Goal: Task Accomplishment & Management: Use online tool/utility

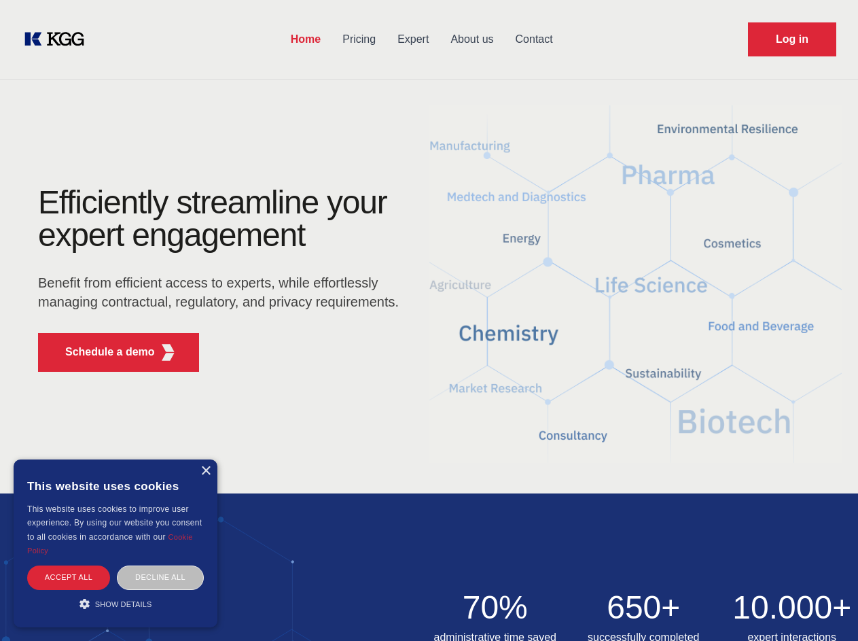
click at [429, 320] on div "Efficiently streamline your expert engagement Benefit from efficient access to …" at bounding box center [222, 284] width 413 height 196
click at [102, 352] on p "Schedule a demo" at bounding box center [110, 352] width 90 height 16
click at [205, 471] on div "× This website uses cookies This website uses cookies to improve user experienc…" at bounding box center [116, 543] width 204 height 168
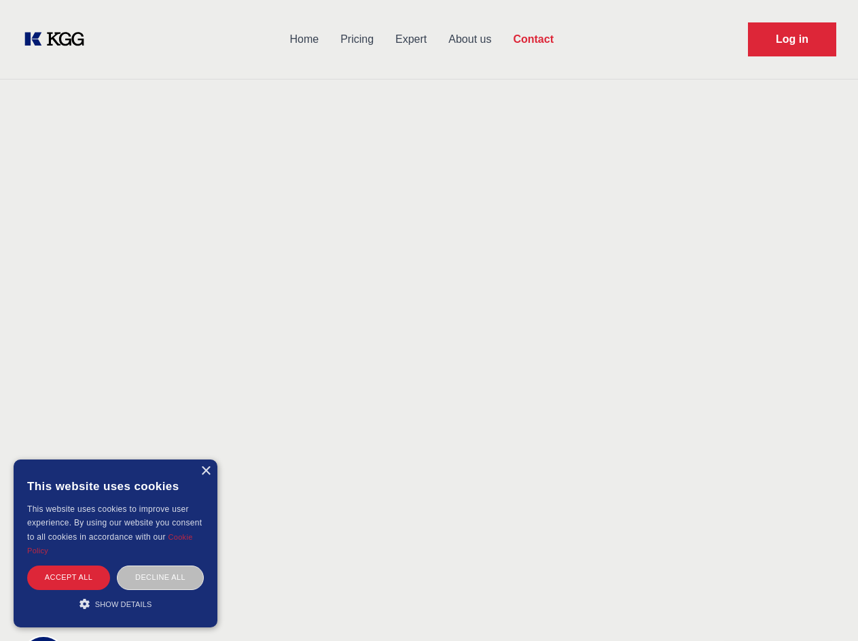
click at [69, 577] on div "Accept all" at bounding box center [68, 577] width 83 height 24
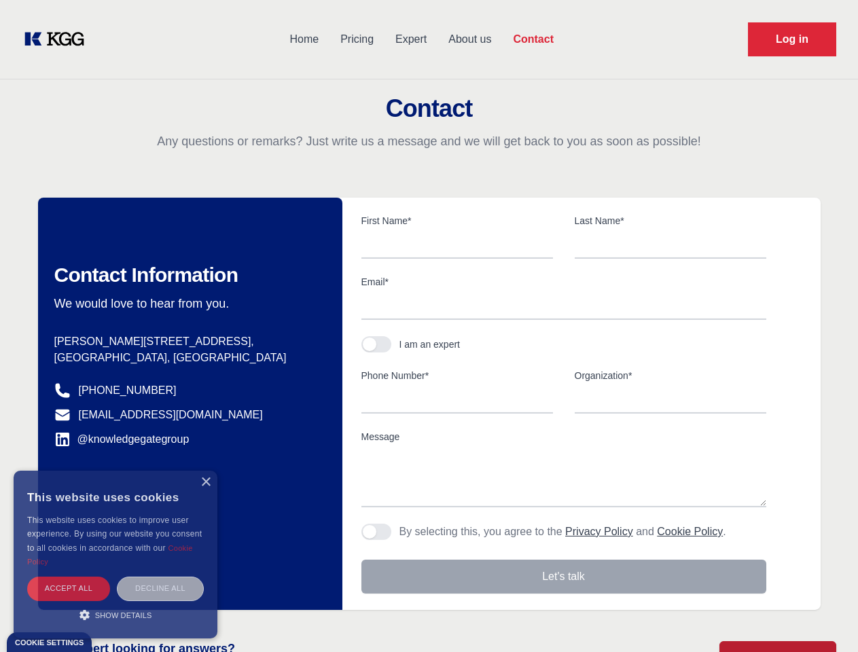
click at [160, 577] on div "Decline all" at bounding box center [160, 589] width 87 height 24
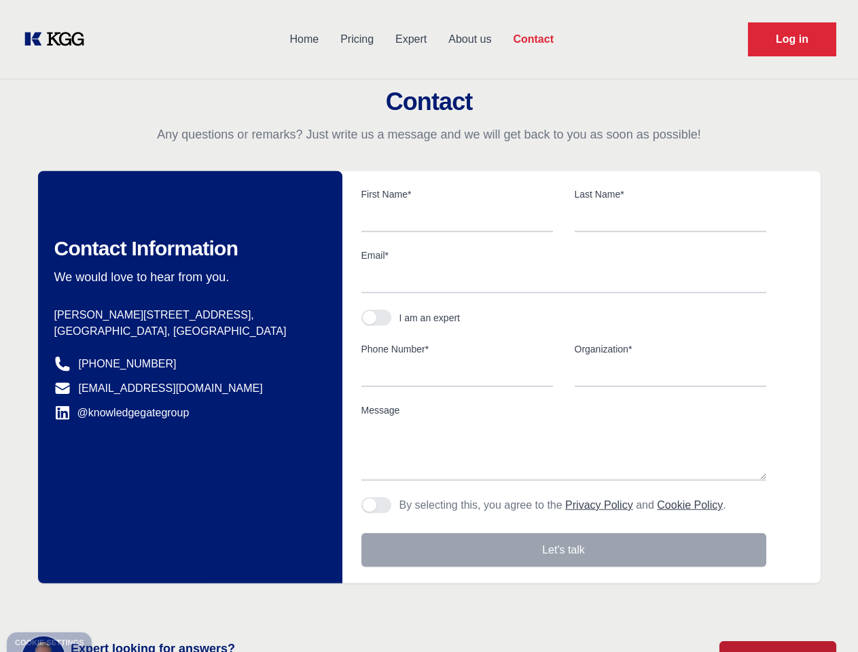
click at [116, 603] on main "Contact Any questions or remarks? Just write us a message and we will get back …" at bounding box center [429, 353] width 858 height 707
